Goal: Information Seeking & Learning: Learn about a topic

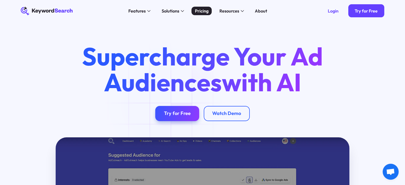
click at [199, 13] on div "Pricing" at bounding box center [202, 11] width 14 height 7
